Goal: Task Accomplishment & Management: Complete application form

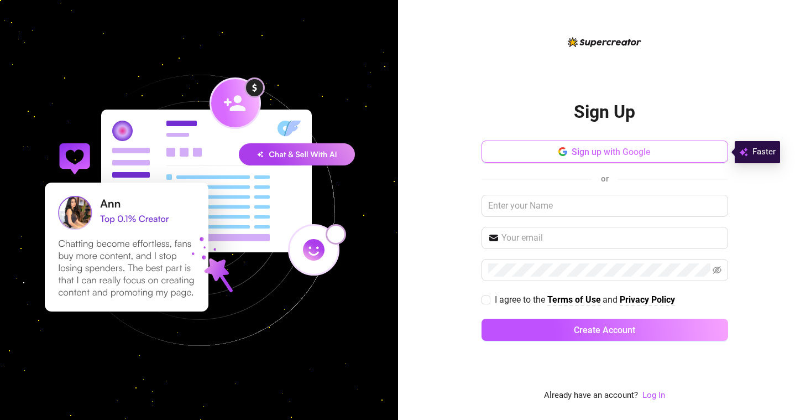
click at [646, 146] on span "Sign up with Google" at bounding box center [611, 151] width 79 height 11
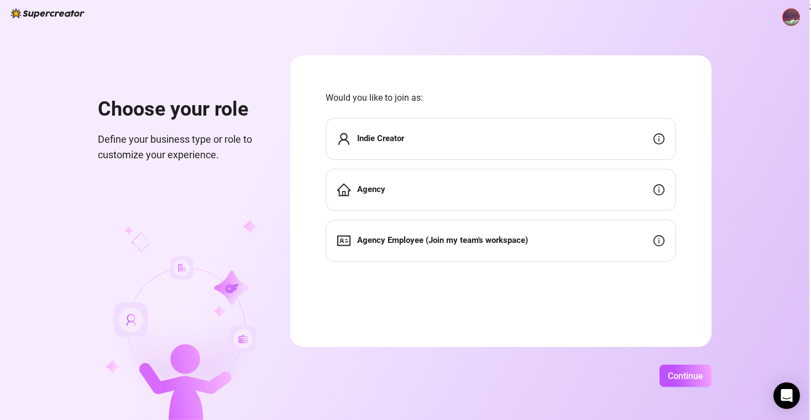
click at [407, 125] on div "Indie Creator" at bounding box center [501, 139] width 350 height 42
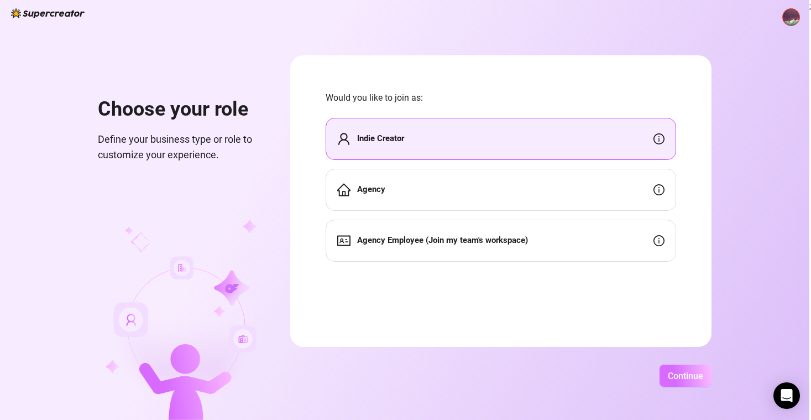
click at [669, 371] on span "Continue" at bounding box center [685, 375] width 35 height 11
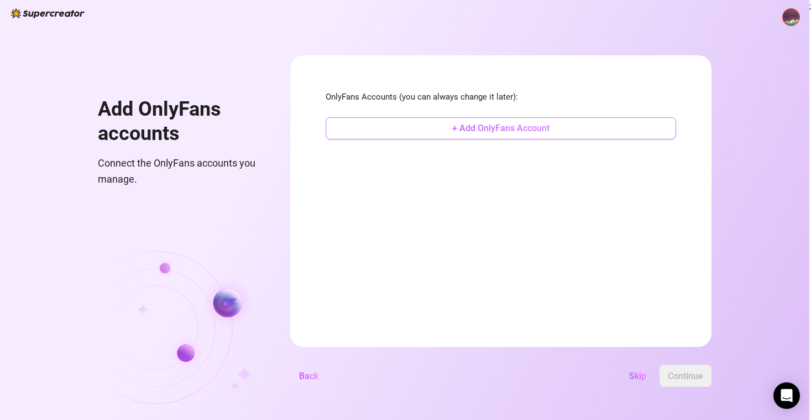
click at [504, 136] on button "+ Add OnlyFans Account" at bounding box center [501, 128] width 350 height 22
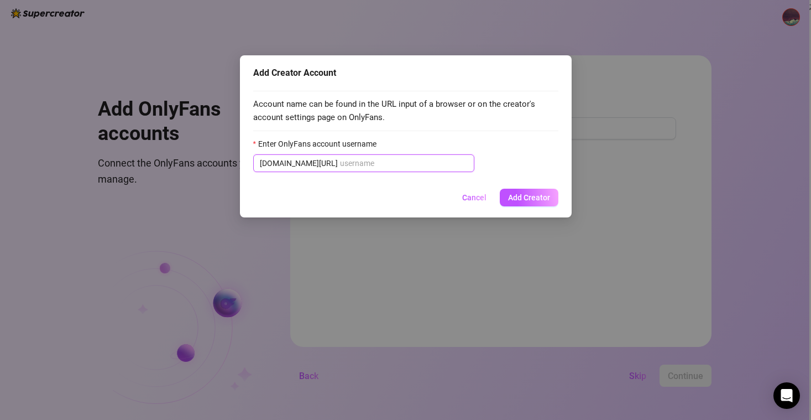
click at [359, 160] on input "Enter OnlyFans account username" at bounding box center [404, 163] width 128 height 12
paste input "alisssweet"
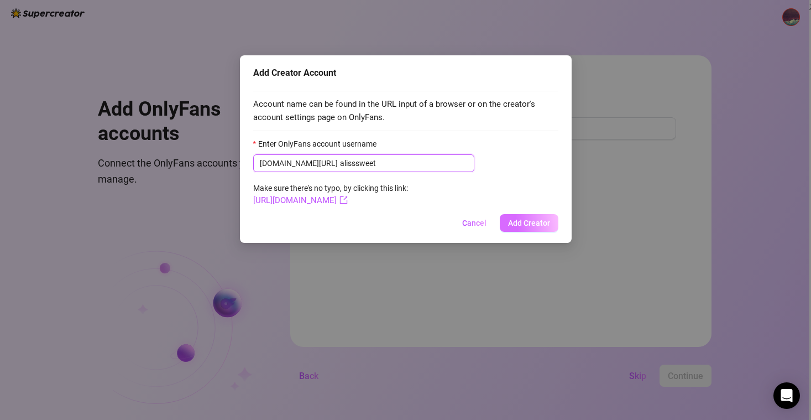
type input "alisssweet"
click at [527, 218] on span "Add Creator" at bounding box center [529, 222] width 42 height 9
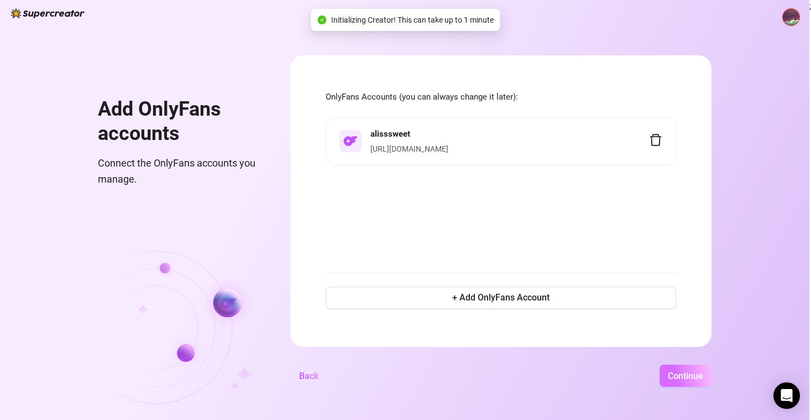
click at [674, 370] on span "Continue" at bounding box center [685, 375] width 35 height 11
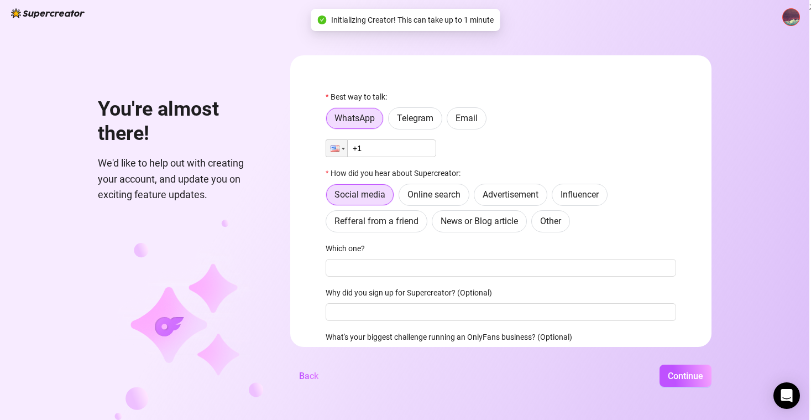
click at [392, 150] on input "+1" at bounding box center [381, 148] width 111 height 18
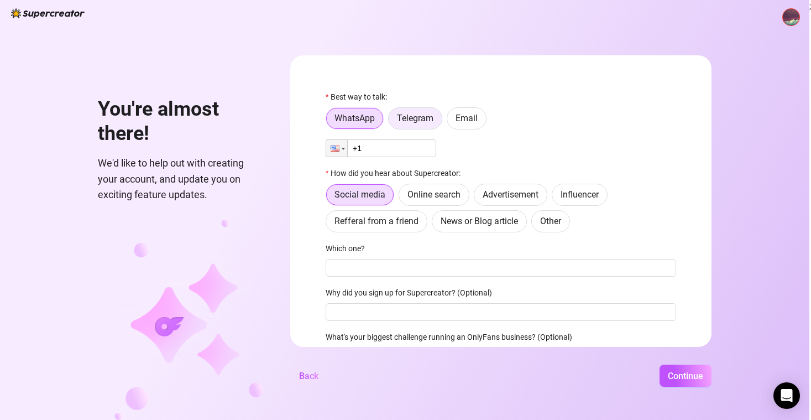
click at [425, 120] on span "Telegram" at bounding box center [415, 118] width 36 height 11
click at [391, 121] on input "Telegram" at bounding box center [391, 121] width 0 height 0
click at [457, 116] on span "Email" at bounding box center [466, 118] width 22 height 11
click at [450, 121] on input "Email" at bounding box center [450, 121] width 0 height 0
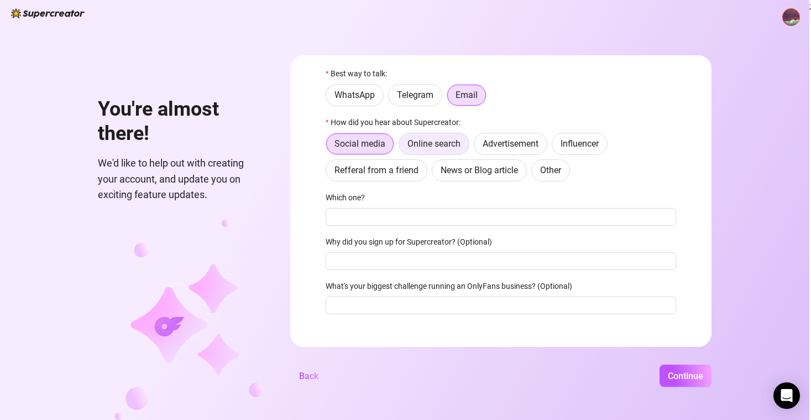
scroll to position [36, 0]
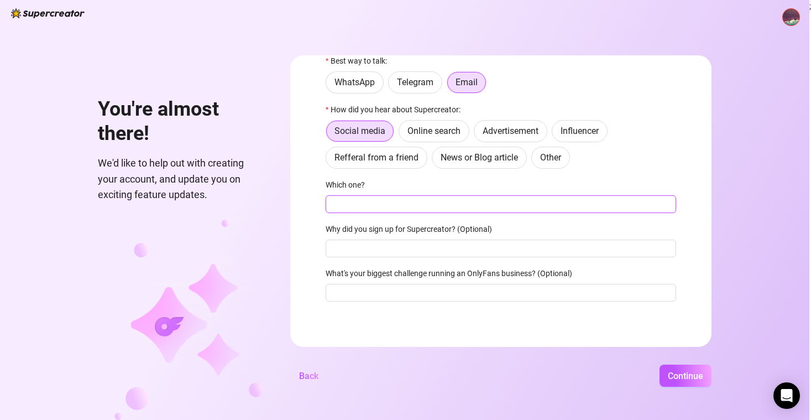
click at [418, 200] on input "Which one?" at bounding box center [501, 204] width 350 height 18
type input "insta"
click at [687, 363] on div "You're almost there! We'd like to help out with creating your account, and upda…" at bounding box center [404, 210] width 809 height 420
click at [688, 375] on span "Continue" at bounding box center [685, 375] width 35 height 11
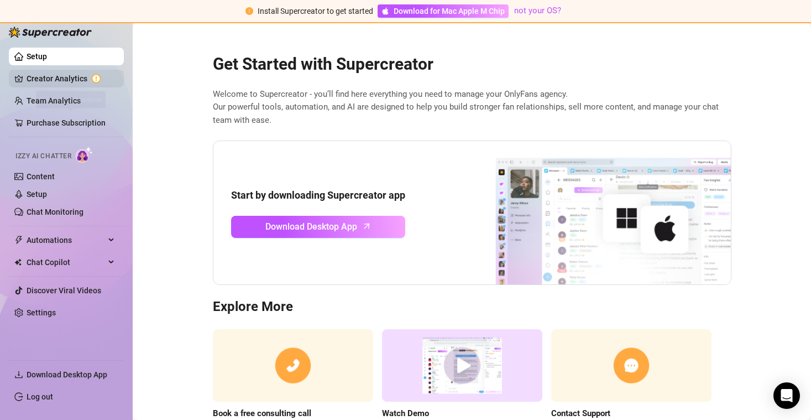
click at [51, 74] on link "Creator Analytics" at bounding box center [71, 79] width 88 height 18
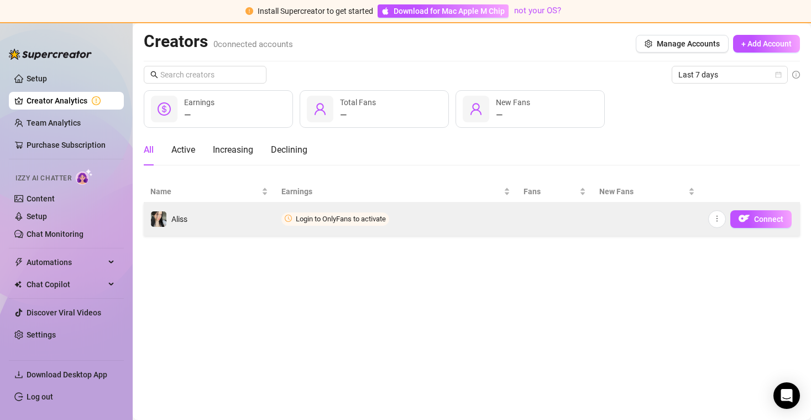
click at [207, 221] on td "Aliss" at bounding box center [209, 218] width 131 height 33
click at [760, 222] on span "Connect" at bounding box center [768, 218] width 29 height 9
click at [761, 215] on span "Connect" at bounding box center [768, 218] width 29 height 9
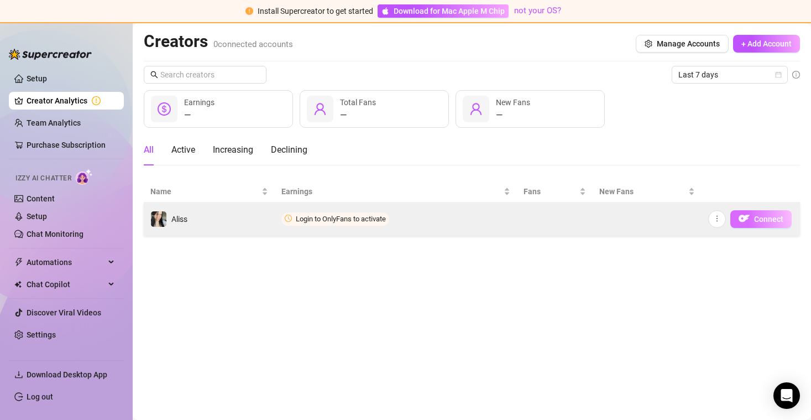
click at [761, 215] on span "Connect" at bounding box center [768, 218] width 29 height 9
click at [720, 219] on button "button" at bounding box center [717, 219] width 18 height 18
click at [484, 231] on td "Login to OnlyFans to activate" at bounding box center [396, 218] width 242 height 33
click at [326, 226] on td "Login to OnlyFans to activate" at bounding box center [396, 218] width 242 height 33
click at [323, 216] on span "Login to OnlyFans to activate" at bounding box center [341, 218] width 90 height 8
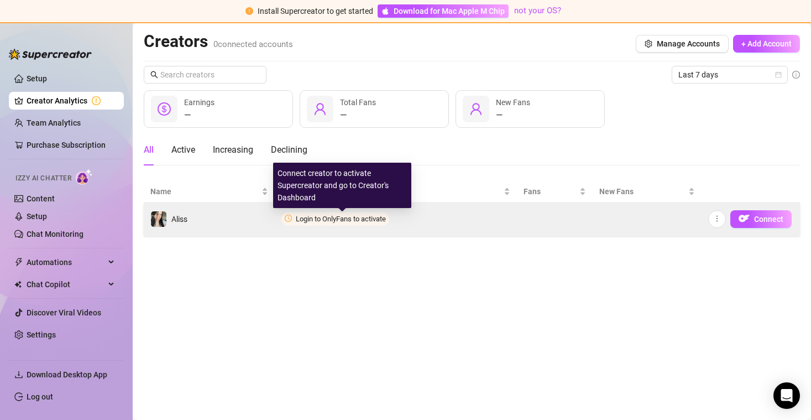
click at [316, 214] on span "Login to OnlyFans to activate" at bounding box center [341, 218] width 90 height 8
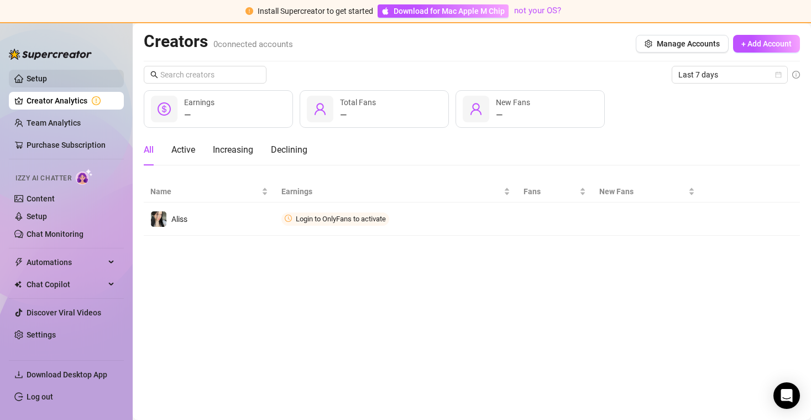
click at [39, 78] on link "Setup" at bounding box center [37, 78] width 20 height 9
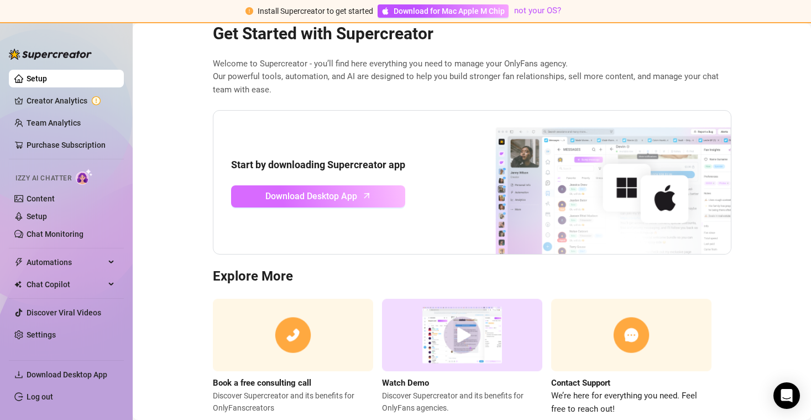
scroll to position [33, 0]
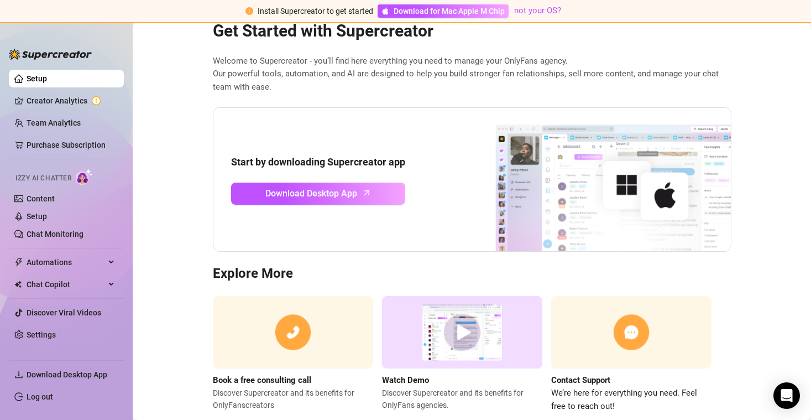
click at [293, 160] on strong "Start by downloading Supercreator app" at bounding box center [318, 162] width 174 height 12
click at [251, 160] on strong "Start by downloading Supercreator app" at bounding box center [318, 162] width 174 height 12
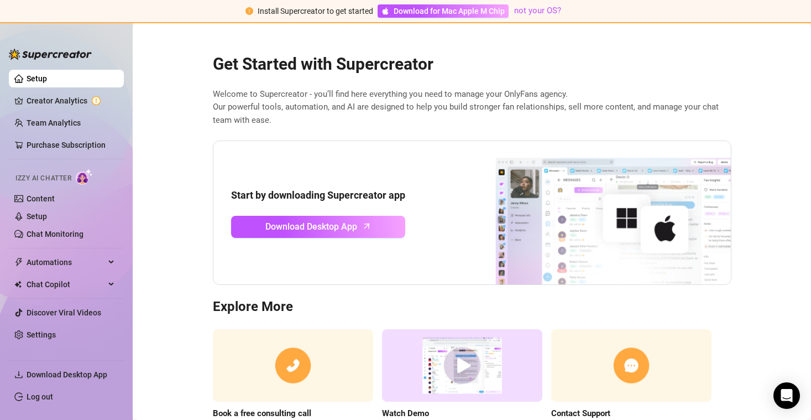
scroll to position [59, 0]
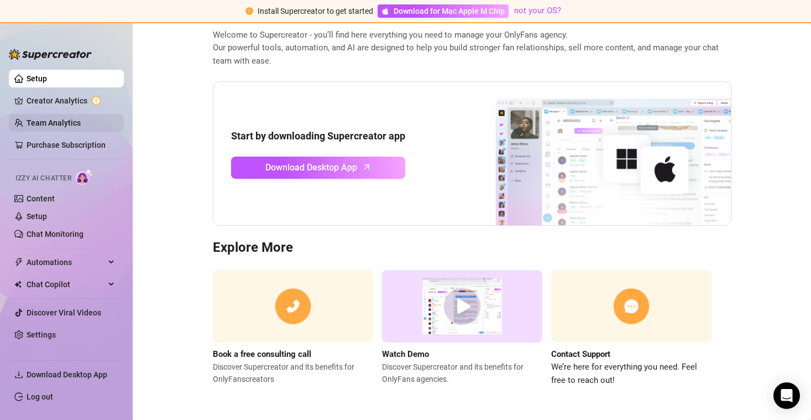
click at [81, 127] on link "Team Analytics" at bounding box center [54, 122] width 54 height 9
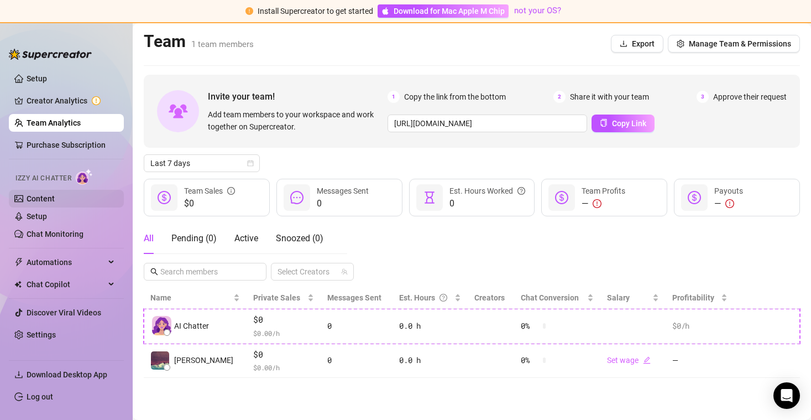
click at [49, 199] on link "Content" at bounding box center [41, 198] width 28 height 9
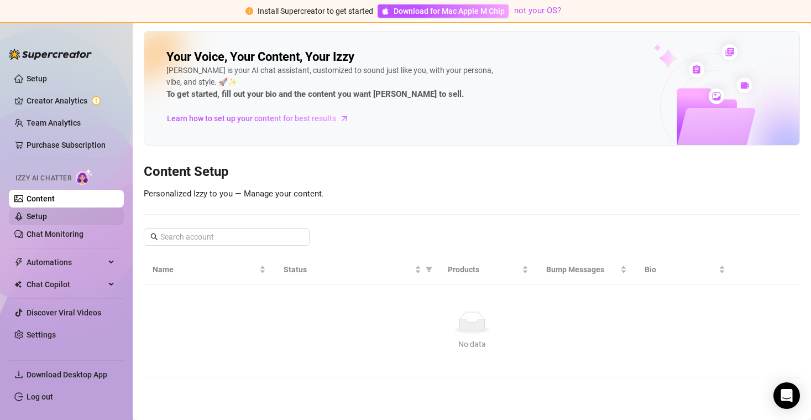
click at [47, 217] on link "Setup" at bounding box center [37, 216] width 20 height 9
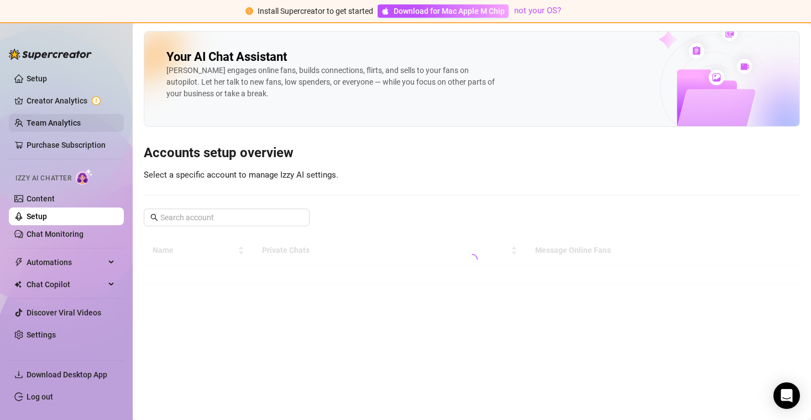
click at [43, 124] on link "Team Analytics" at bounding box center [54, 122] width 54 height 9
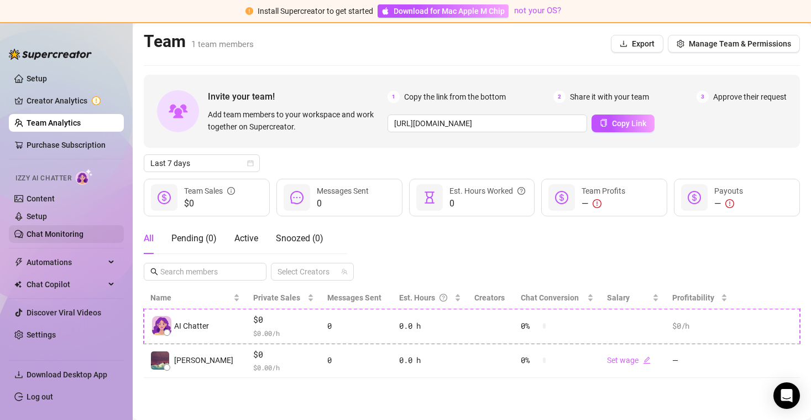
click at [53, 238] on link "Chat Monitoring" at bounding box center [55, 233] width 57 height 9
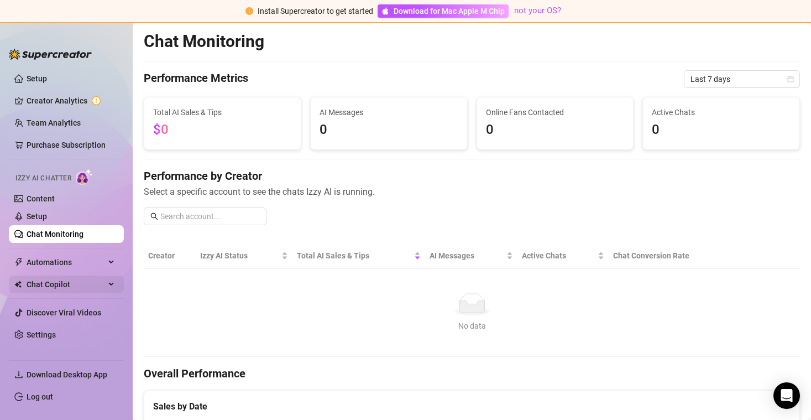
click at [69, 278] on span "Chat Copilot" at bounding box center [66, 284] width 78 height 18
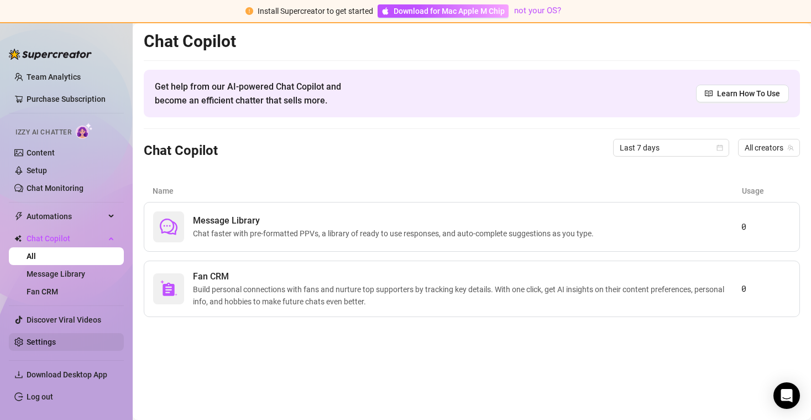
click at [56, 343] on link "Settings" at bounding box center [41, 341] width 29 height 9
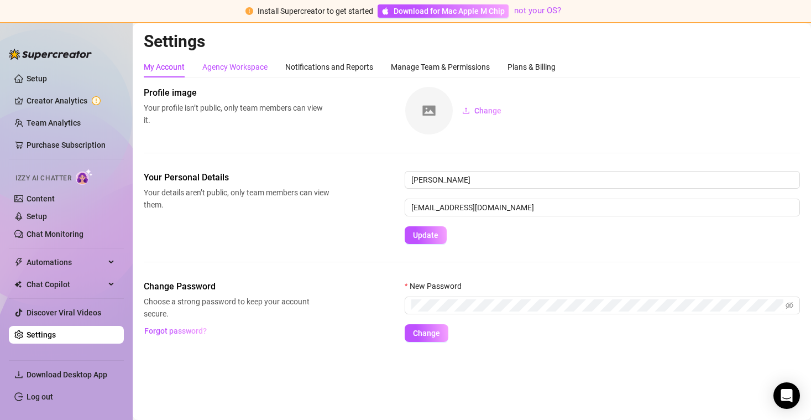
click at [259, 70] on div "Agency Workspace" at bounding box center [234, 67] width 65 height 12
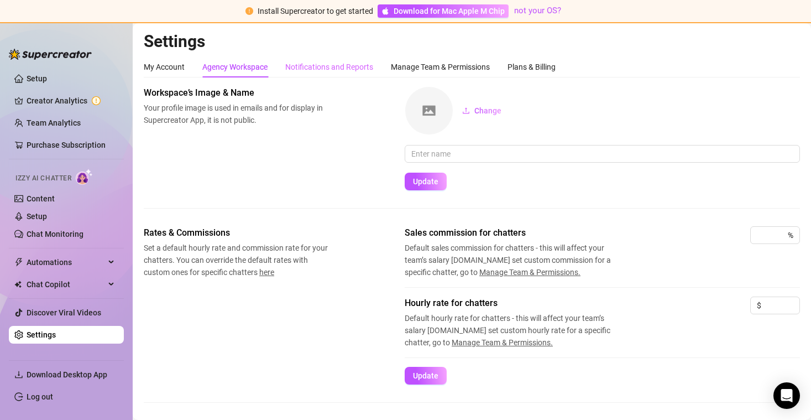
click at [345, 74] on div "Notifications and Reports" at bounding box center [329, 66] width 88 height 21
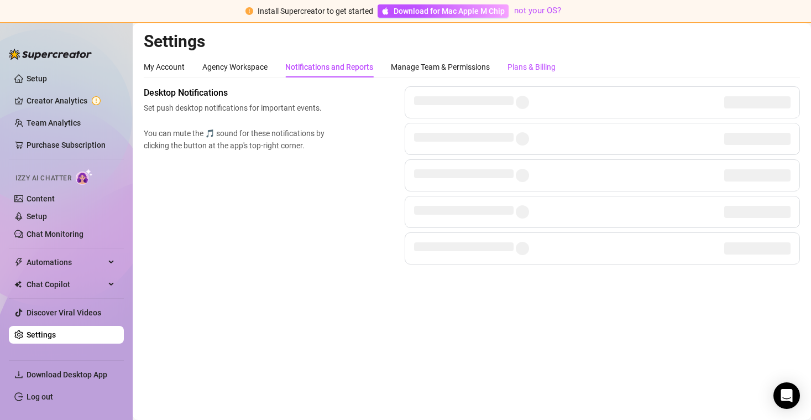
click at [532, 72] on div "Plans & Billing" at bounding box center [531, 67] width 48 height 12
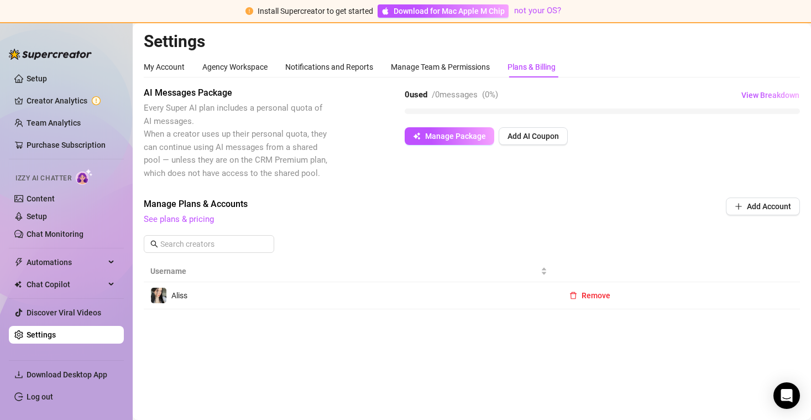
click at [227, 286] on td "Aliss" at bounding box center [349, 295] width 410 height 27
click at [77, 284] on span "Chat Copilot" at bounding box center [66, 284] width 78 height 18
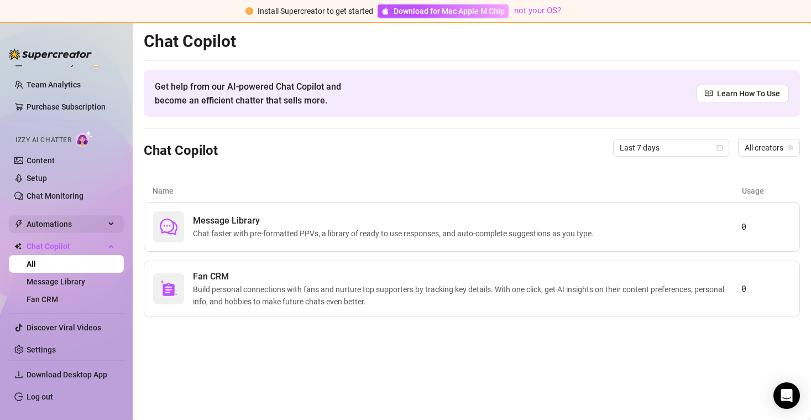
scroll to position [43, 0]
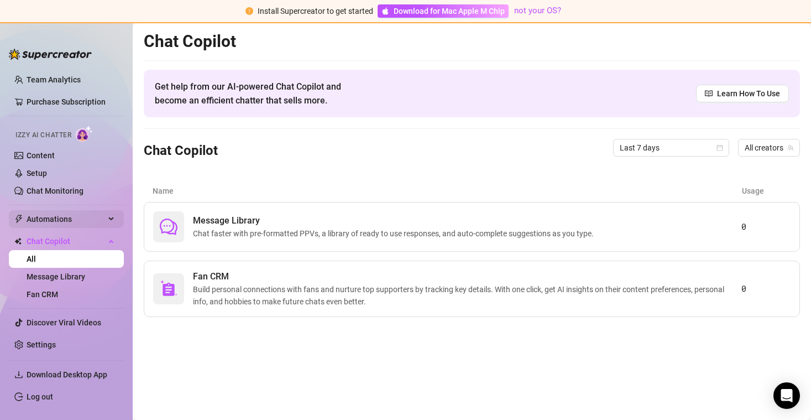
click at [75, 218] on span "Automations" at bounding box center [66, 219] width 78 height 18
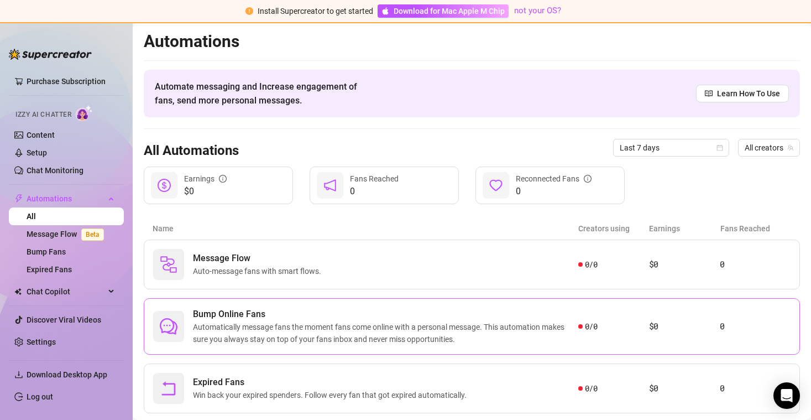
scroll to position [22, 0]
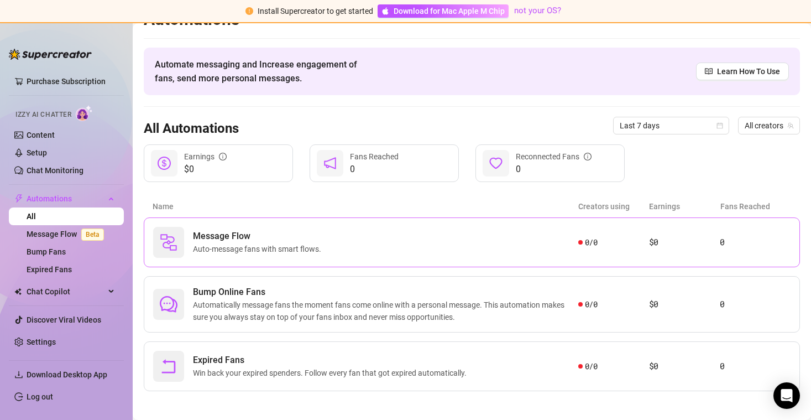
click at [258, 224] on div "Message Flow Auto-message fans with smart flows. 0 / 0 $0 0" at bounding box center [472, 242] width 656 height 50
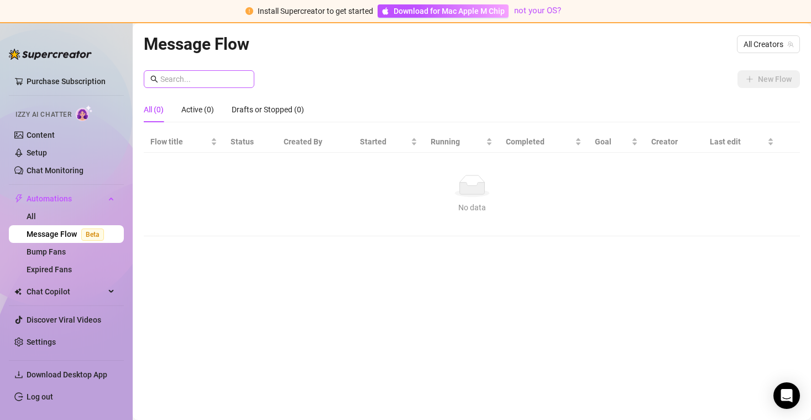
click at [213, 87] on span at bounding box center [199, 79] width 111 height 18
click at [66, 247] on link "Bump Fans" at bounding box center [46, 251] width 39 height 9
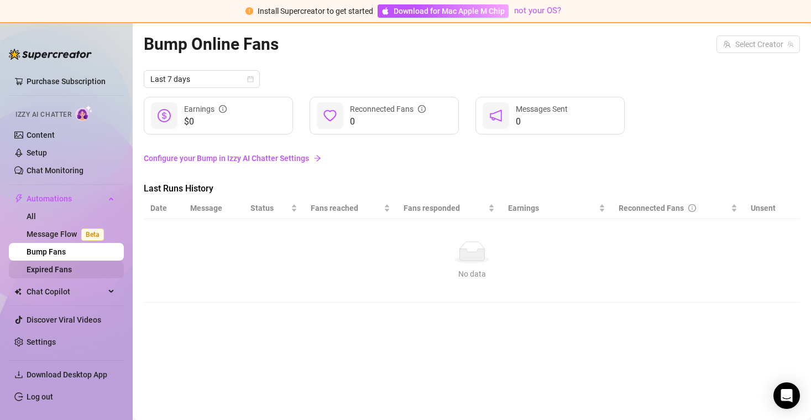
click at [72, 271] on link "Expired Fans" at bounding box center [49, 269] width 45 height 9
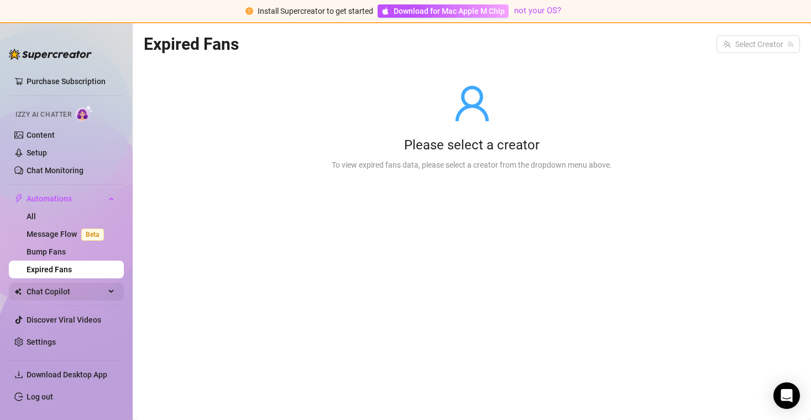
click at [73, 294] on span "Chat Copilot" at bounding box center [66, 291] width 78 height 18
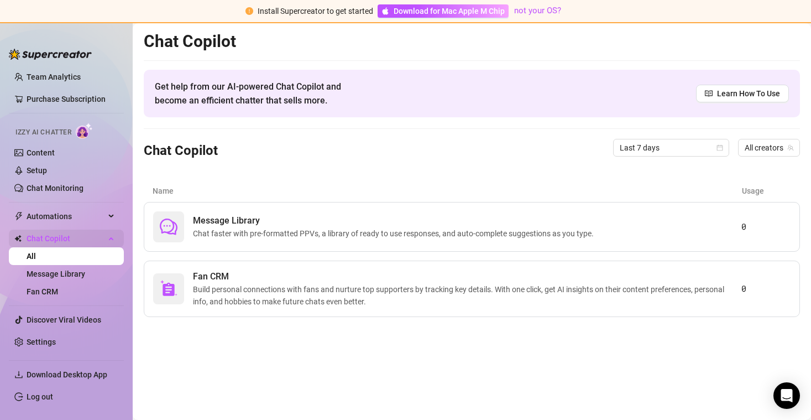
scroll to position [46, 0]
click at [233, 218] on span "Message Library" at bounding box center [395, 220] width 405 height 13
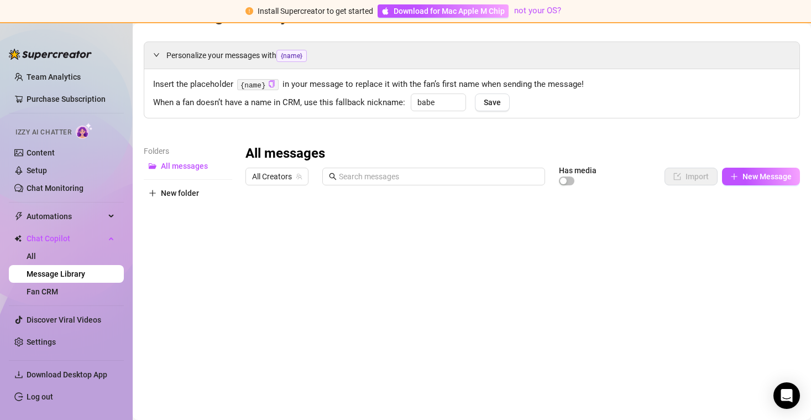
scroll to position [40, 0]
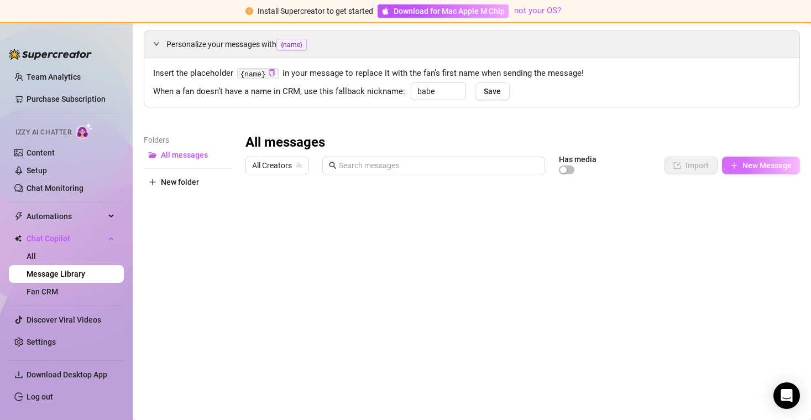
click at [723, 158] on button "New Message" at bounding box center [761, 165] width 78 height 18
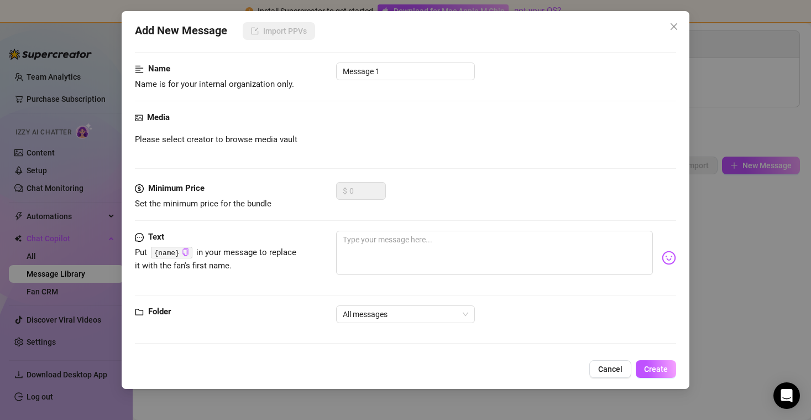
scroll to position [0, 0]
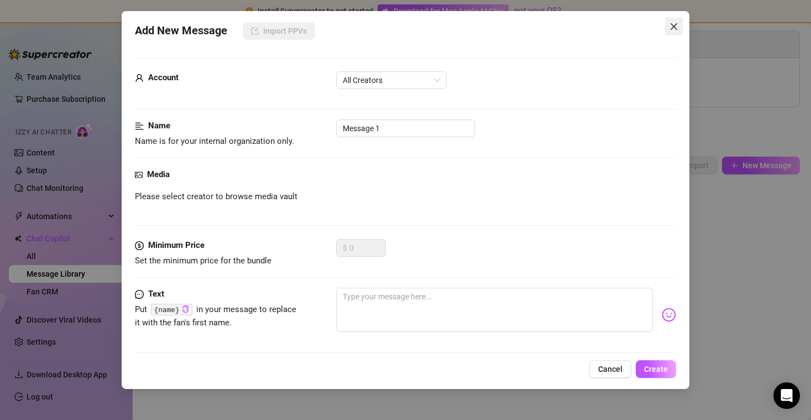
click at [676, 25] on icon "close" at bounding box center [673, 26] width 9 height 9
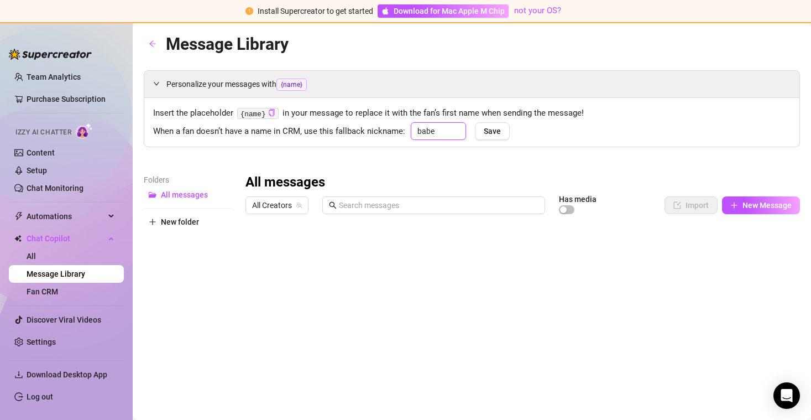
click at [439, 127] on input "babe" at bounding box center [438, 131] width 55 height 18
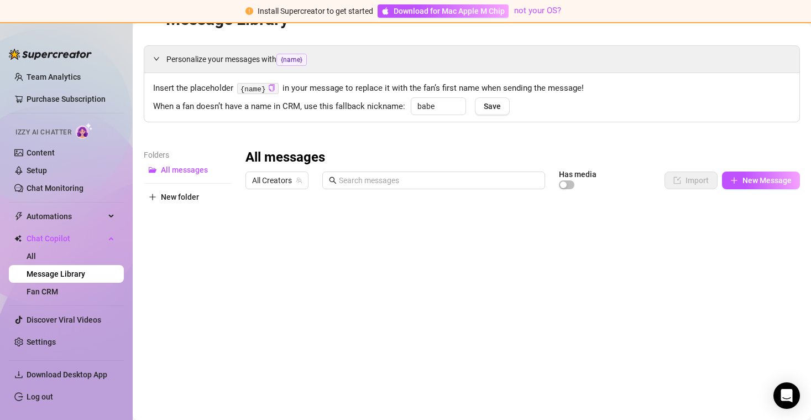
click at [248, 201] on div "All messages All Creators Has media Import New Message Title Text Media $ AI Pr…" at bounding box center [522, 331] width 554 height 364
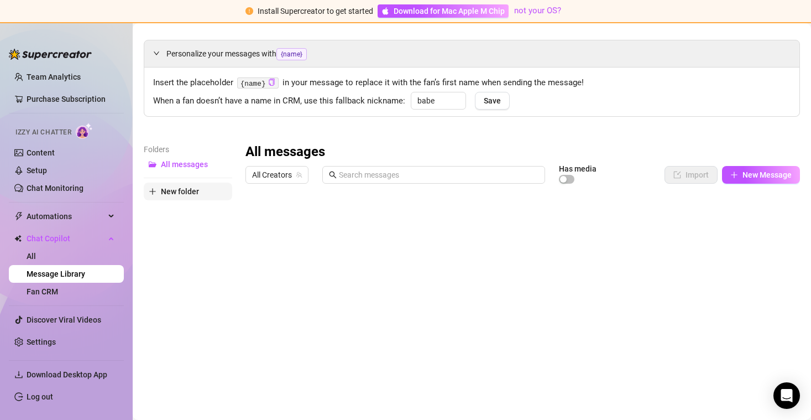
click at [179, 192] on span "New folder" at bounding box center [180, 191] width 38 height 9
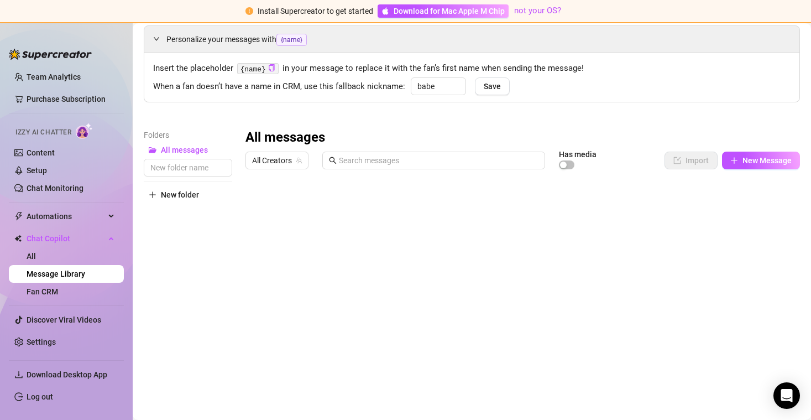
scroll to position [46, 0]
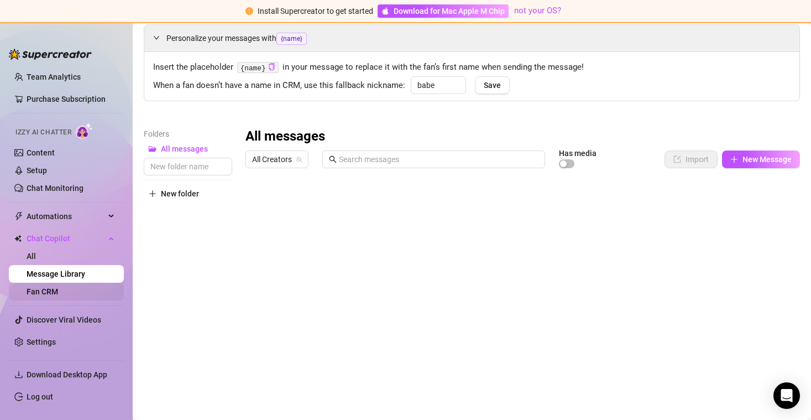
click at [58, 291] on link "Fan CRM" at bounding box center [43, 291] width 32 height 9
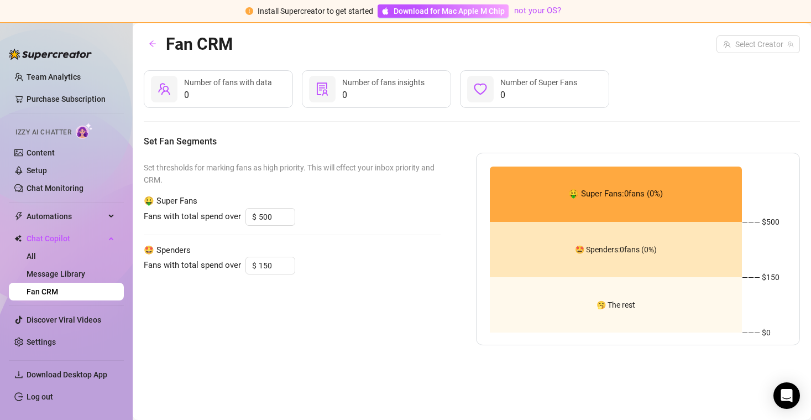
click at [610, 195] on span "🤑 Super Fans: 0 fans ( 0 %)" at bounding box center [615, 193] width 95 height 13
click at [618, 249] on span "🤩 Spenders: 0 fans ( 0 %)" at bounding box center [616, 249] width 82 height 0
click at [77, 309] on ul "Setup Creator Analytics Team Analytics Purchase Subscription Izzy AI Chatter Co…" at bounding box center [66, 210] width 115 height 290
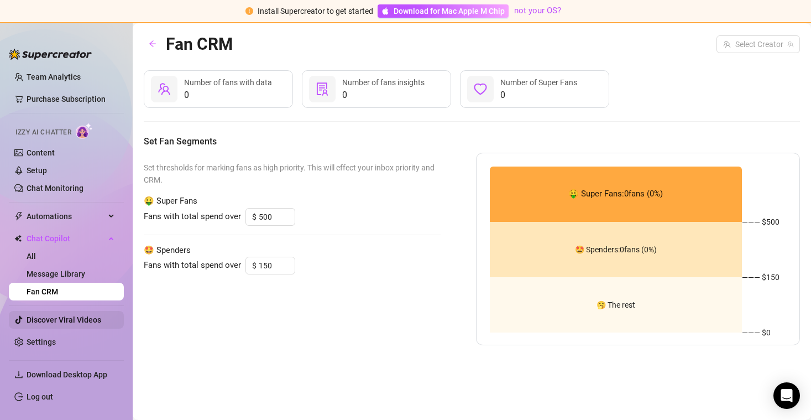
click at [76, 315] on link "Discover Viral Videos" at bounding box center [64, 319] width 75 height 9
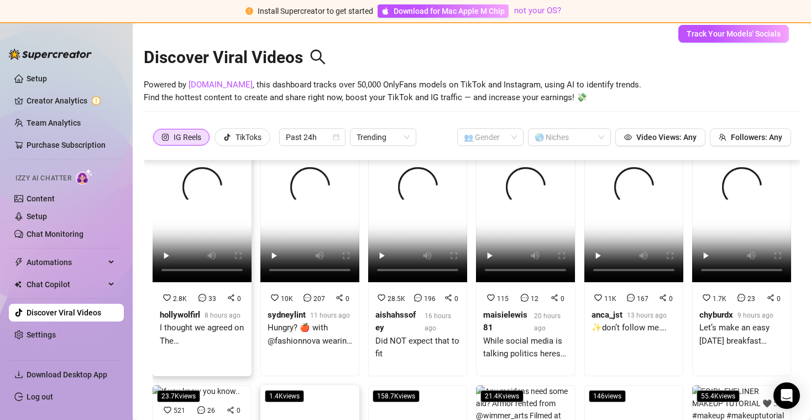
scroll to position [33, 0]
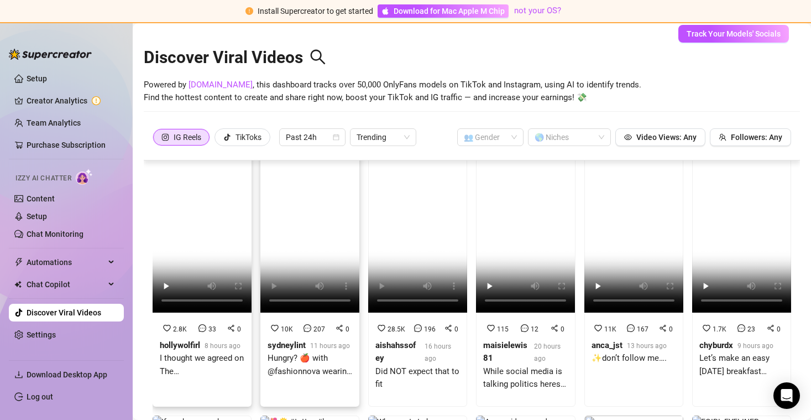
click at [336, 339] on div "11 hours ago" at bounding box center [330, 345] width 40 height 12
click at [521, 319] on div "115 12 0 maisielewis81 20 hours ago While social media is talking politics here…" at bounding box center [525, 361] width 98 height 90
click at [83, 260] on span "Automations" at bounding box center [66, 262] width 78 height 18
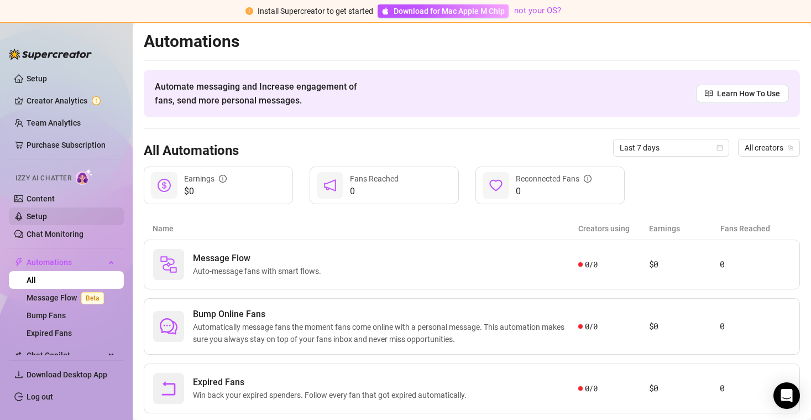
click at [47, 215] on link "Setup" at bounding box center [37, 216] width 20 height 9
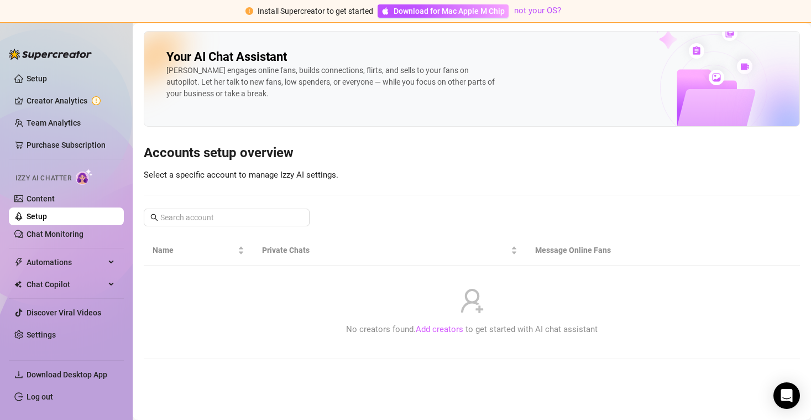
click at [460, 329] on link "Add creators" at bounding box center [440, 329] width 48 height 10
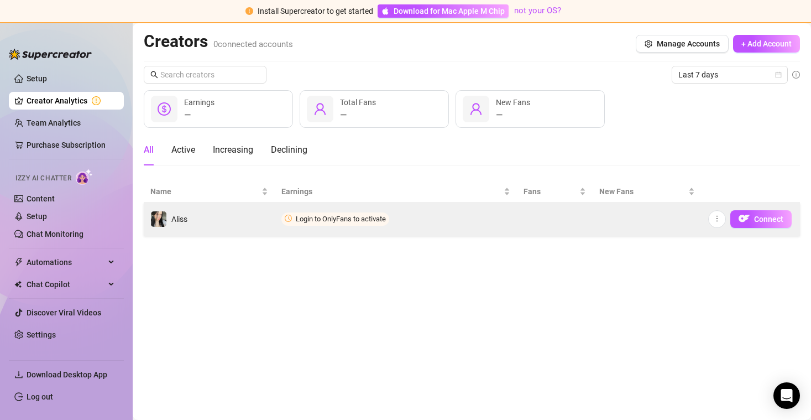
click at [304, 217] on span "Login to OnlyFans to activate" at bounding box center [341, 218] width 90 height 8
click at [782, 216] on span "Connect" at bounding box center [768, 218] width 29 height 9
click at [763, 224] on button "Connect" at bounding box center [760, 219] width 61 height 18
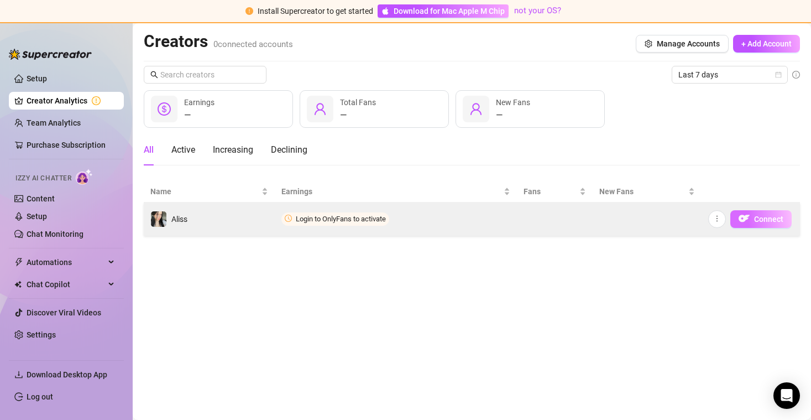
click at [763, 224] on button "Connect" at bounding box center [760, 219] width 61 height 18
click at [709, 214] on button "button" at bounding box center [717, 219] width 18 height 18
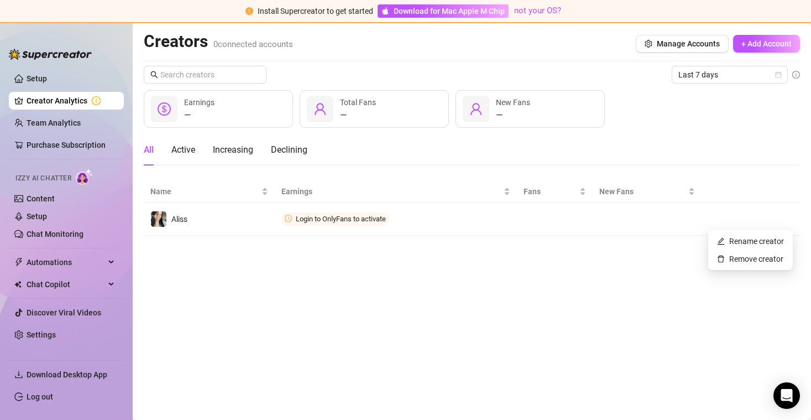
click at [744, 200] on th at bounding box center [750, 192] width 98 height 22
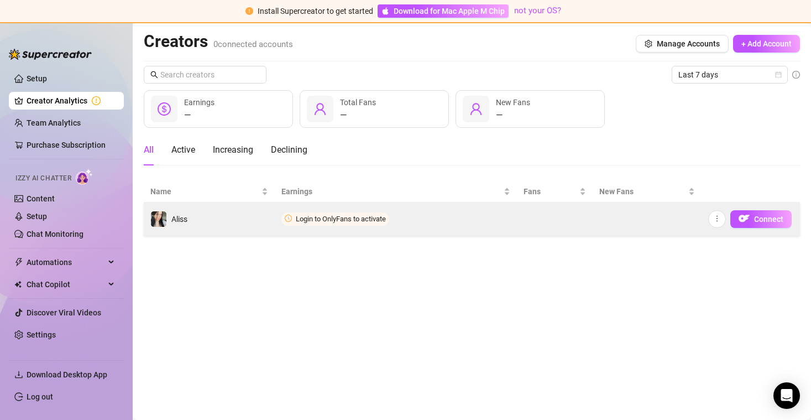
click at [748, 208] on td "Connect" at bounding box center [750, 218] width 98 height 33
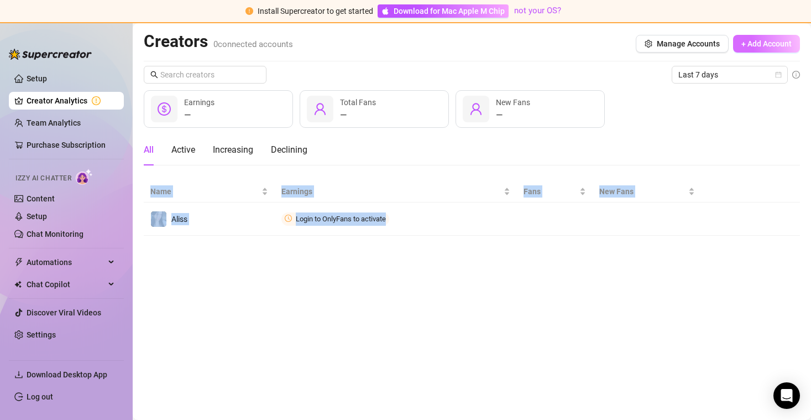
click at [750, 37] on button "+ Add Account" at bounding box center [766, 44] width 67 height 18
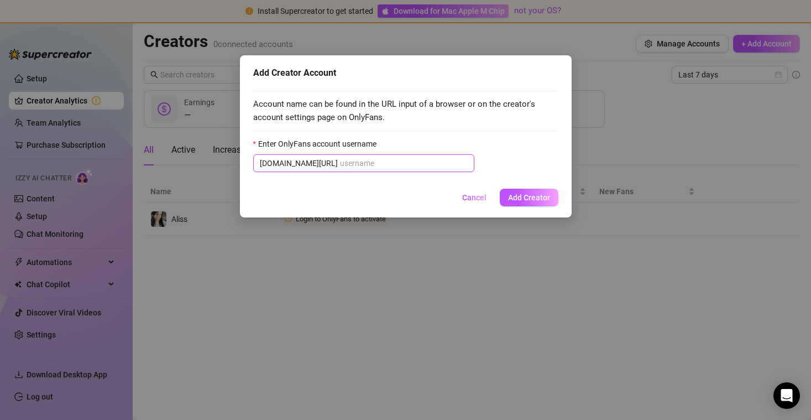
paste input "alisssweet"
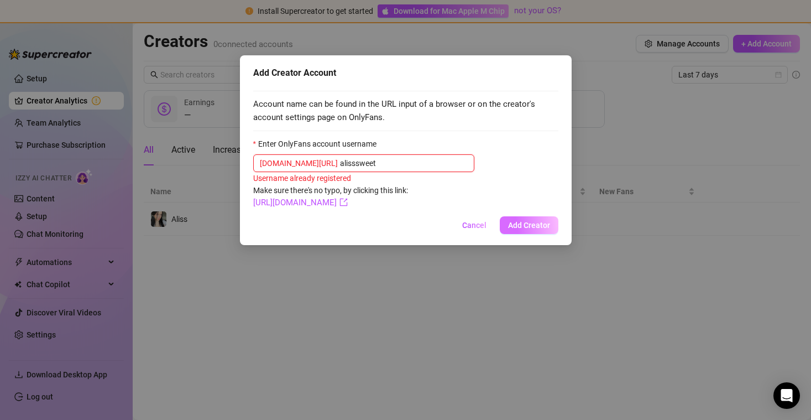
type input "alisssweet"
click at [530, 229] on span "Add Creator" at bounding box center [529, 225] width 42 height 9
click at [457, 224] on button "Cancel" at bounding box center [474, 225] width 42 height 18
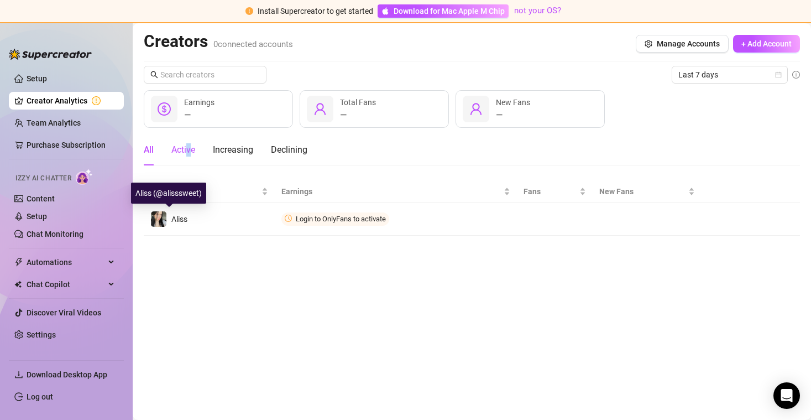
click at [188, 149] on div "Active" at bounding box center [183, 149] width 24 height 13
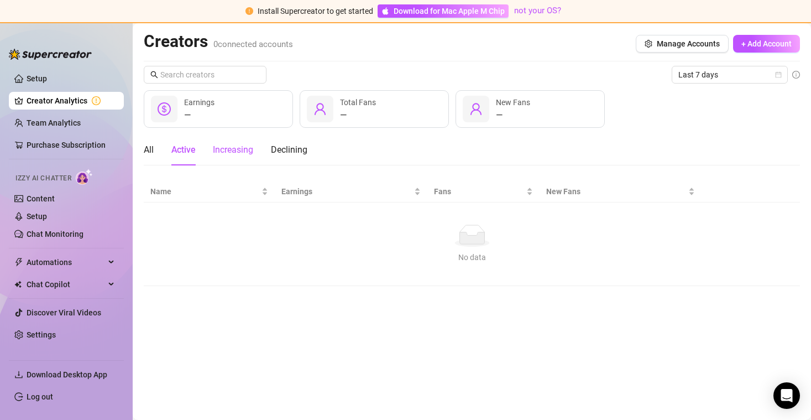
click at [233, 144] on div "Increasing" at bounding box center [233, 149] width 40 height 13
click at [287, 142] on div "Declining" at bounding box center [289, 149] width 36 height 31
click at [163, 143] on div "All Active Increasing Declining" at bounding box center [226, 149] width 164 height 31
click at [151, 147] on div "All" at bounding box center [149, 149] width 10 height 13
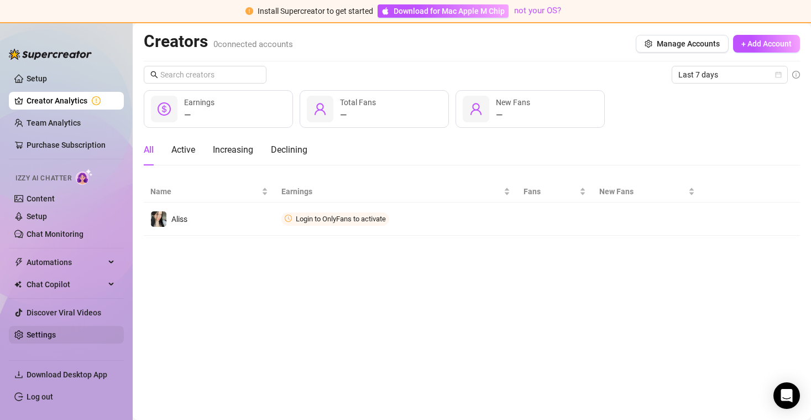
click at [56, 330] on link "Settings" at bounding box center [41, 334] width 29 height 9
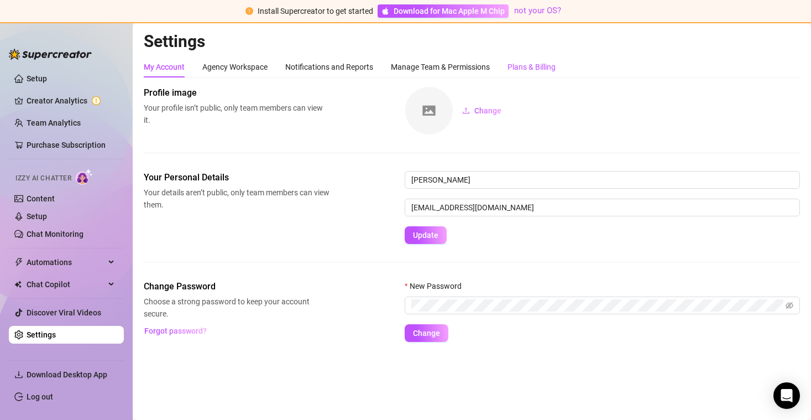
click at [511, 63] on div "Plans & Billing" at bounding box center [531, 67] width 48 height 12
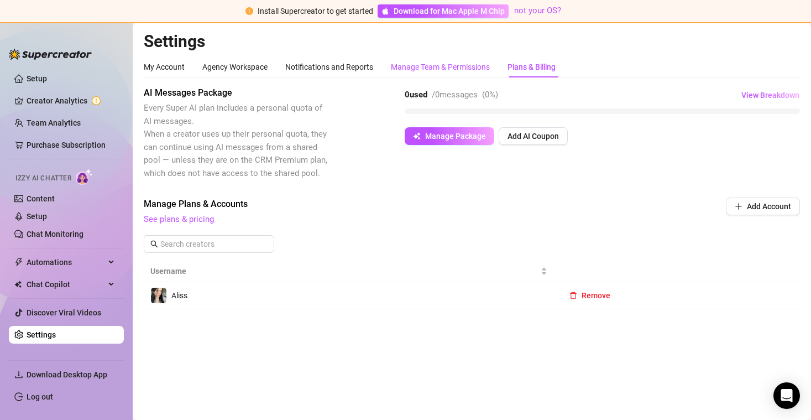
click at [458, 61] on div "Manage Team & Permissions" at bounding box center [440, 67] width 99 height 12
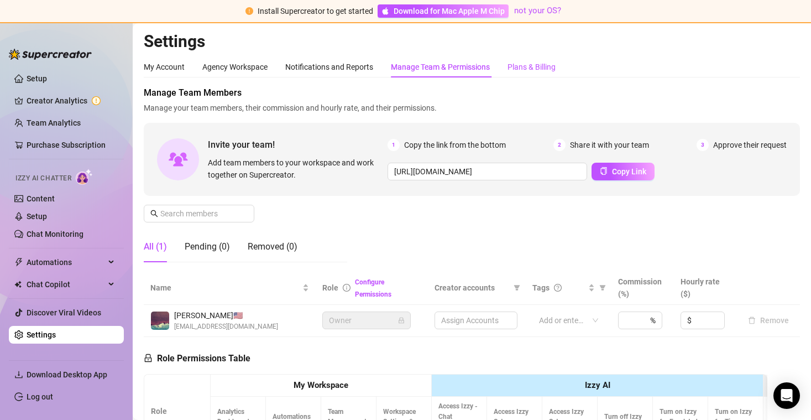
click at [518, 70] on div "Plans & Billing" at bounding box center [531, 67] width 48 height 12
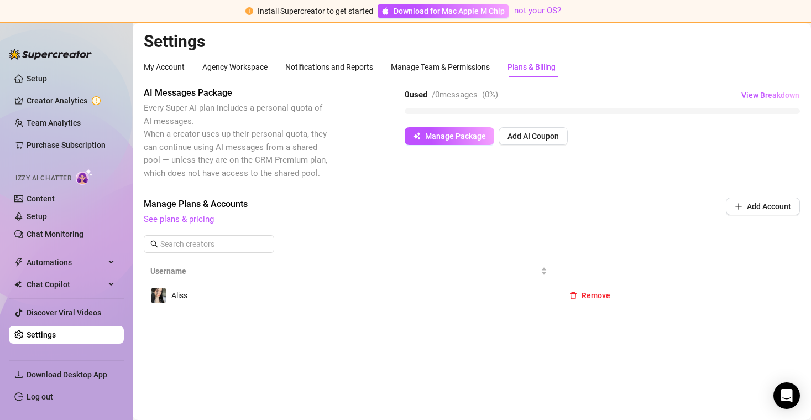
click at [439, 289] on td "Aliss" at bounding box center [349, 295] width 410 height 27
click at [69, 127] on link "Team Analytics" at bounding box center [54, 122] width 54 height 9
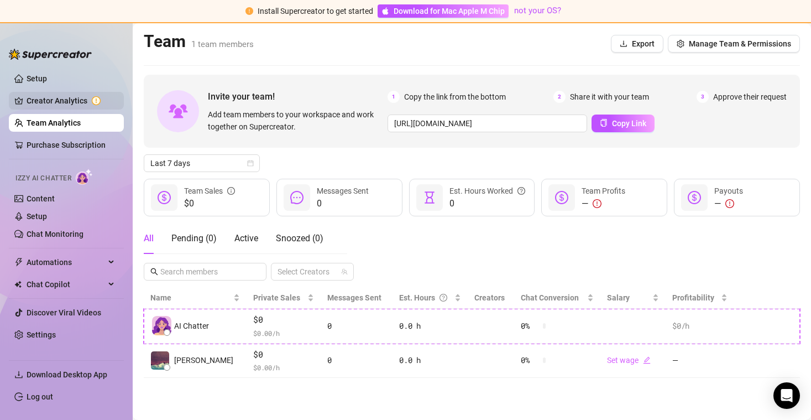
click at [90, 102] on link "Creator Analytics" at bounding box center [71, 101] width 88 height 18
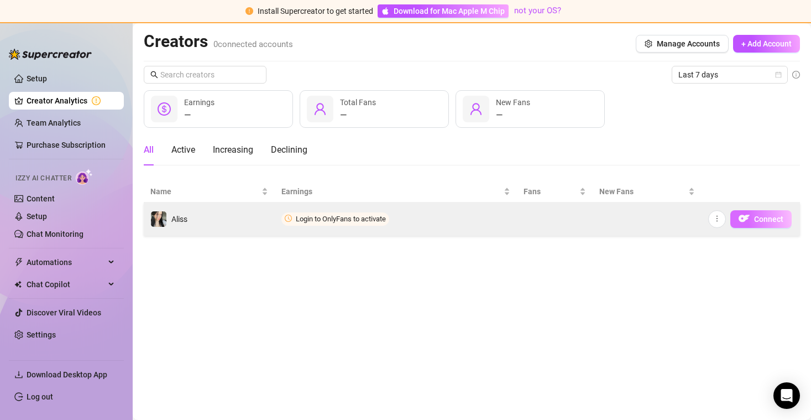
click at [784, 214] on button "Connect" at bounding box center [760, 219] width 61 height 18
click at [766, 219] on span "Connect" at bounding box center [768, 218] width 29 height 9
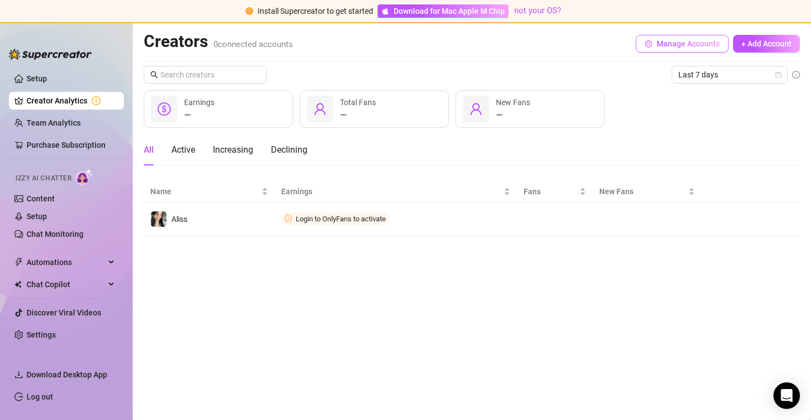
click at [664, 45] on span "Manage Accounts" at bounding box center [688, 43] width 63 height 9
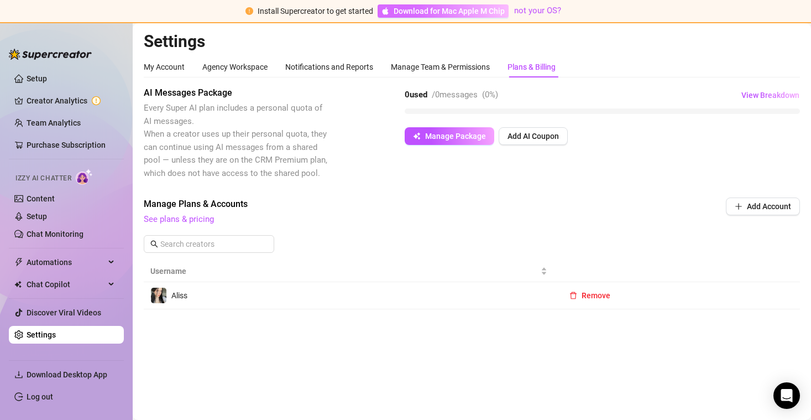
click at [449, 12] on span "Download for Mac Apple M Chip" at bounding box center [449, 11] width 111 height 12
click at [497, 286] on td "Aliss" at bounding box center [349, 295] width 410 height 27
click at [363, 83] on div "My Account Agency Workspace Notifications and Reports Manage Team & Permissions…" at bounding box center [472, 182] width 656 height 253
click at [55, 203] on link "Content" at bounding box center [41, 198] width 28 height 9
